Goal: Navigation & Orientation: Go to known website

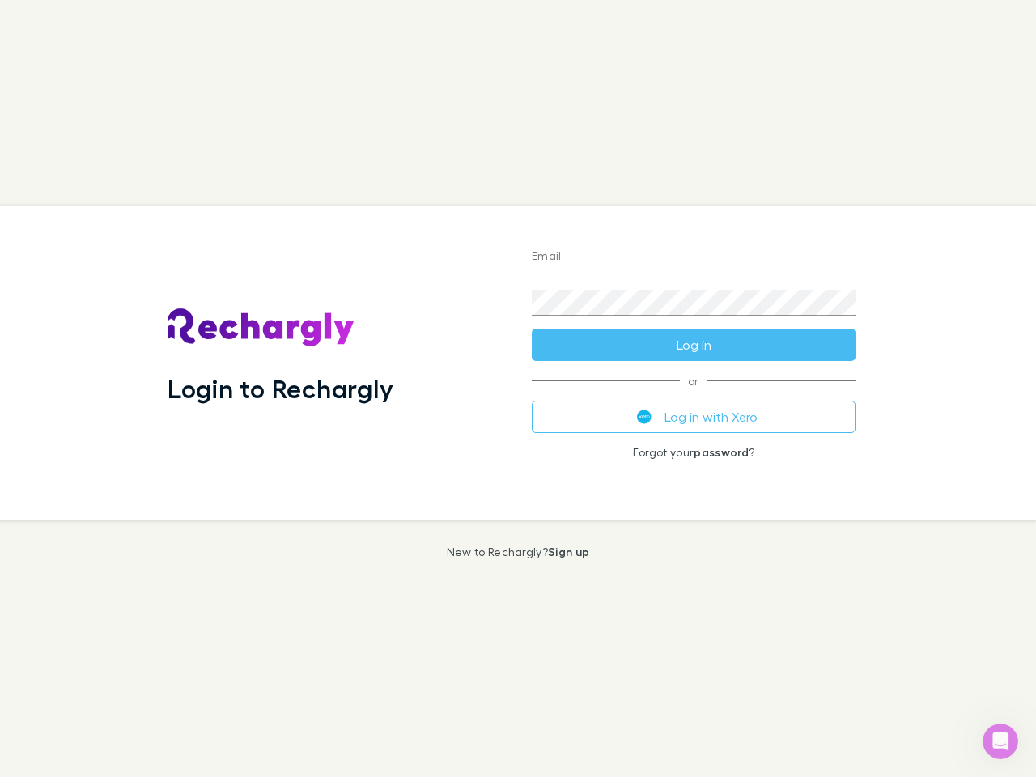
click at [518, 388] on div "Login to Rechargly" at bounding box center [337, 363] width 364 height 314
click at [693, 257] on input "Email" at bounding box center [694, 257] width 324 height 26
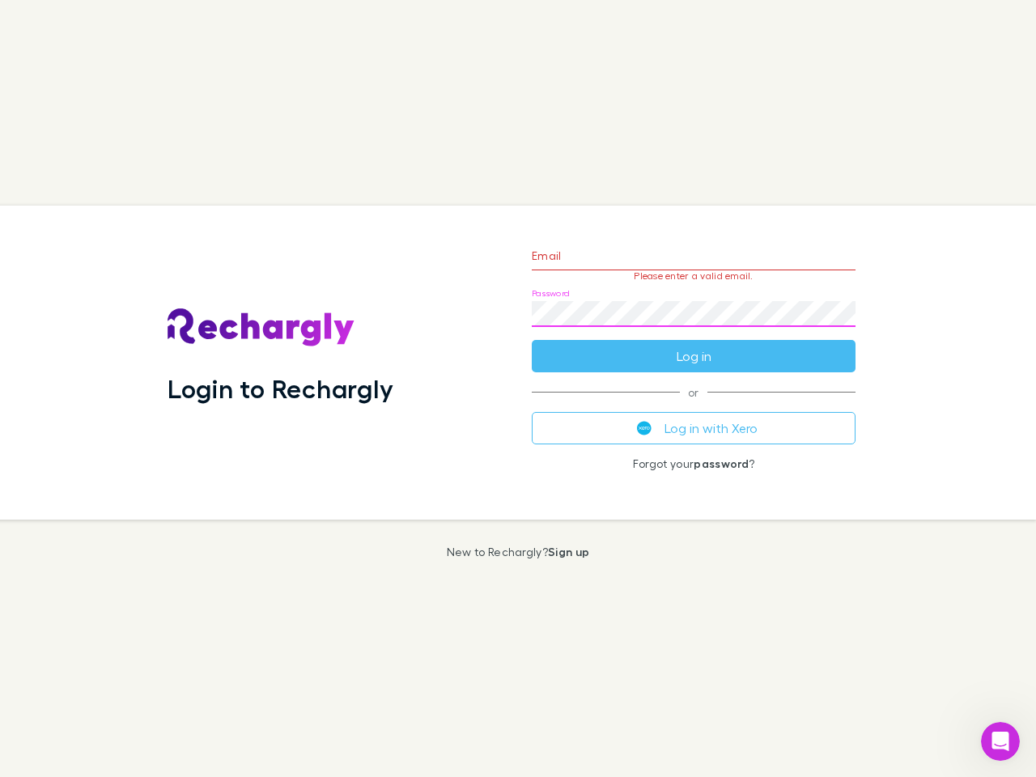
click at [693, 345] on form "Email Please enter a valid email. Password Log in" at bounding box center [694, 301] width 324 height 141
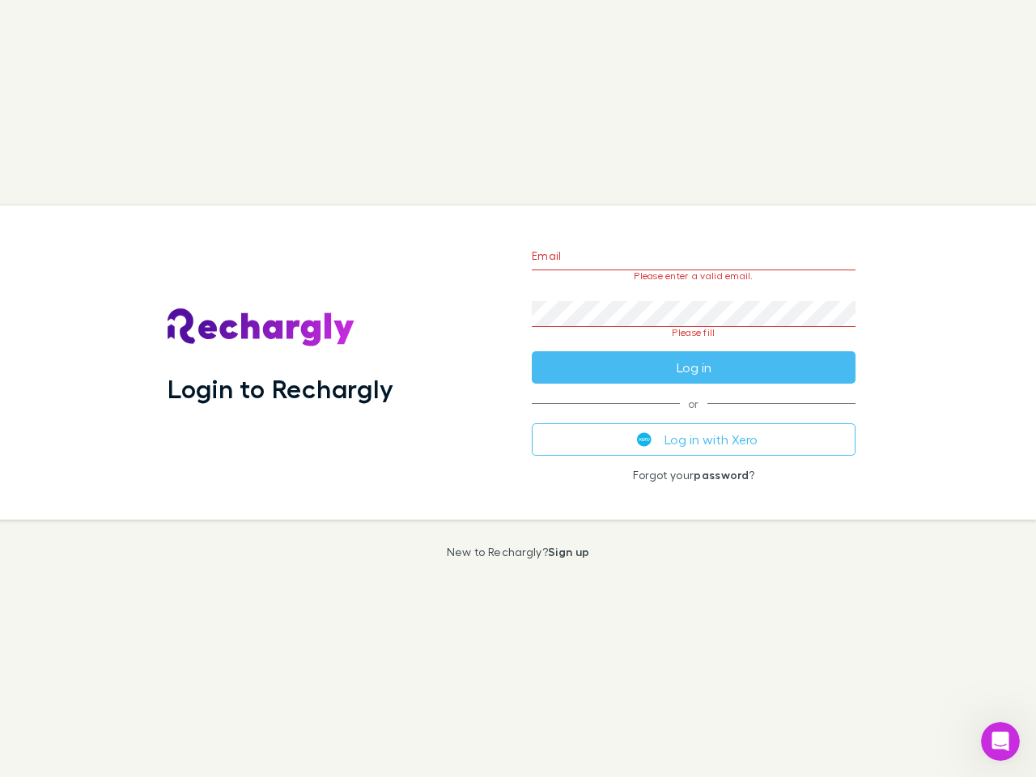
click at [693, 417] on div "Email Please enter a valid email. Password Please fill Log in or Log in with Xe…" at bounding box center [694, 363] width 350 height 314
click at [1000, 741] on icon "Open Intercom Messenger" at bounding box center [1000, 741] width 27 height 27
